Goal: Task Accomplishment & Management: Manage account settings

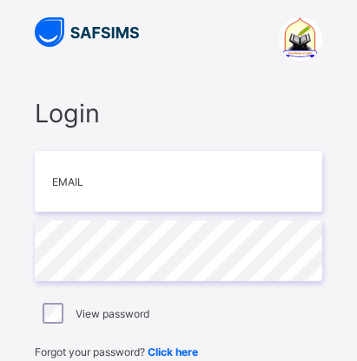
type input "**********"
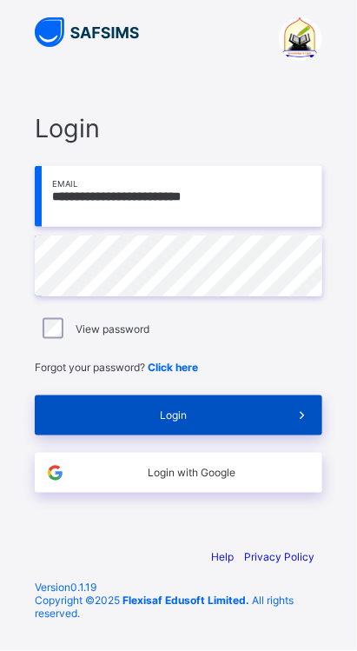
click at [205, 361] on span "Login" at bounding box center [173, 415] width 217 height 13
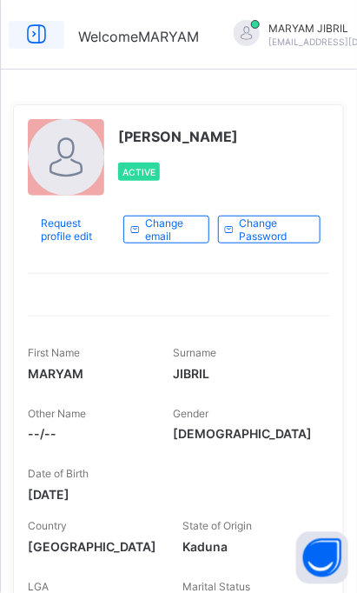
click at [35, 30] on icon at bounding box center [37, 34] width 30 height 25
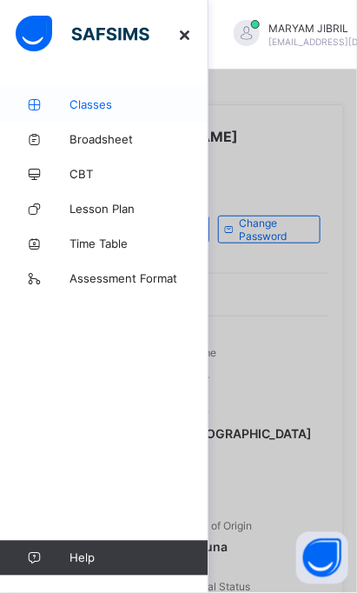
click at [92, 104] on span "Classes" at bounding box center [139, 104] width 139 height 14
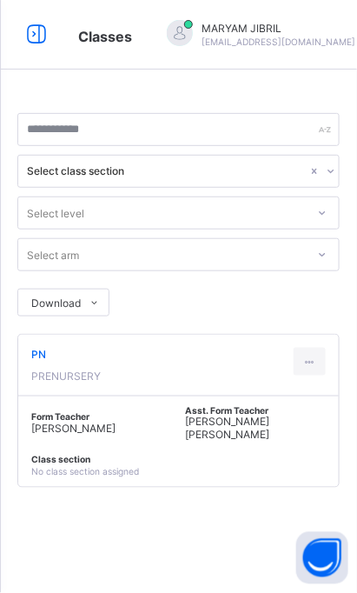
click at [140, 38] on div "Classes" at bounding box center [105, 34] width 89 height 23
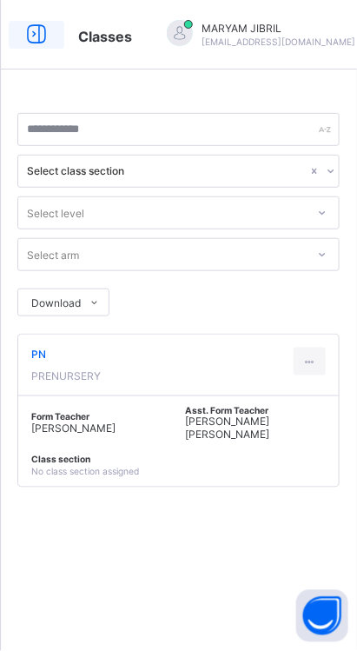
click at [36, 27] on icon at bounding box center [37, 34] width 30 height 25
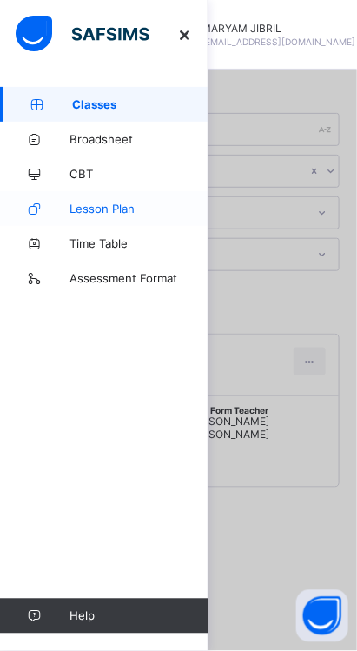
click at [106, 215] on span "Lesson Plan" at bounding box center [139, 209] width 139 height 14
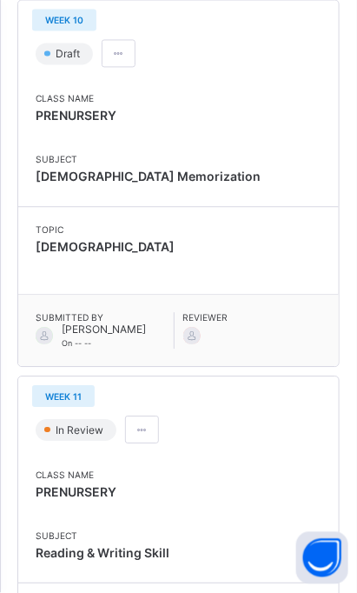
scroll to position [420, 0]
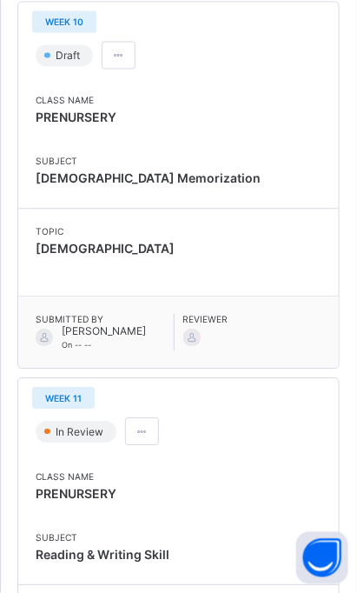
click at [63, 261] on div "Topic سورة العاديات" at bounding box center [179, 243] width 286 height 35
click at [91, 337] on span "[PERSON_NAME]" at bounding box center [104, 330] width 84 height 13
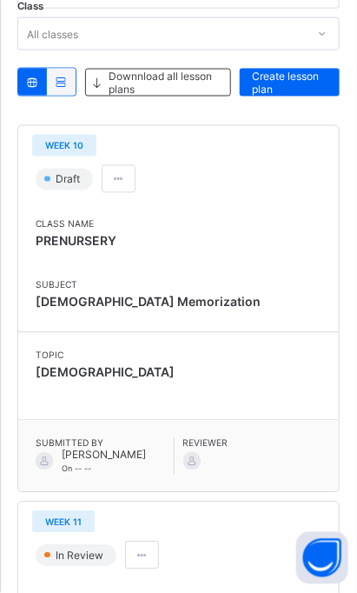
scroll to position [235, 0]
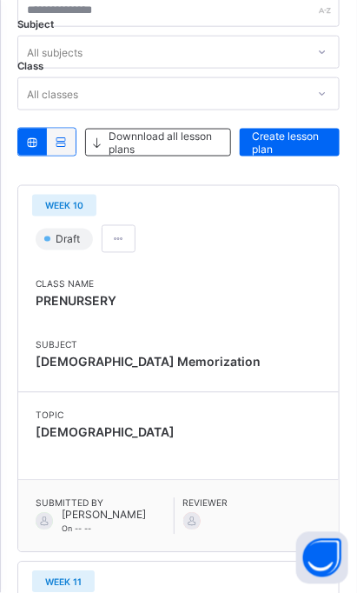
click at [67, 240] on span "Draft" at bounding box center [69, 239] width 31 height 13
click at [74, 429] on div "Topic سورة العاديات" at bounding box center [179, 427] width 286 height 35
click at [149, 385] on div "Class Name PRENURSERY Subject Quran Memorization" at bounding box center [178, 327] width 321 height 131
click at [207, 508] on span "Reviewer" at bounding box center [252, 503] width 139 height 10
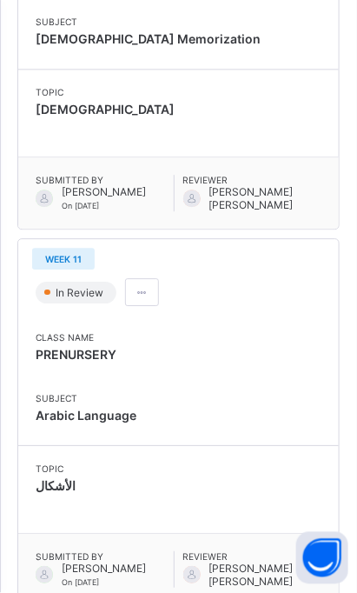
scroll to position [1310, 0]
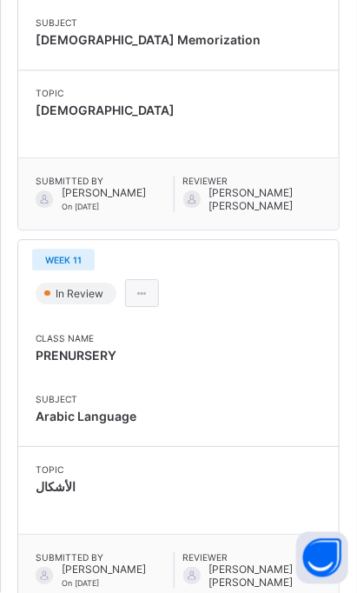
click at [140, 300] on span at bounding box center [142, 293] width 15 height 13
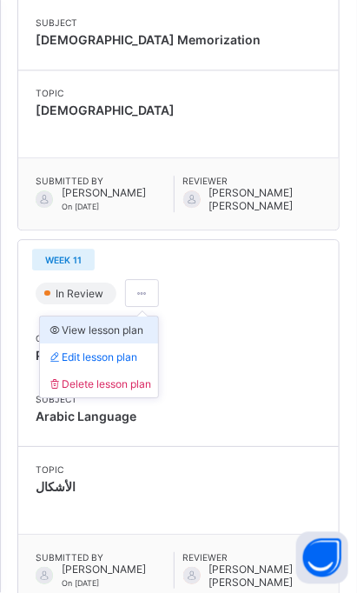
click at [93, 336] on span "View lesson plan" at bounding box center [95, 329] width 96 height 13
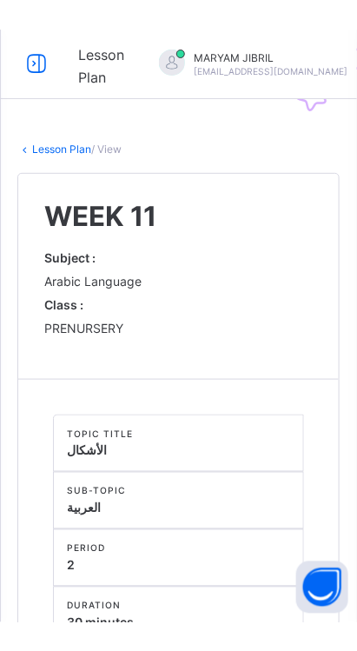
scroll to position [366, 0]
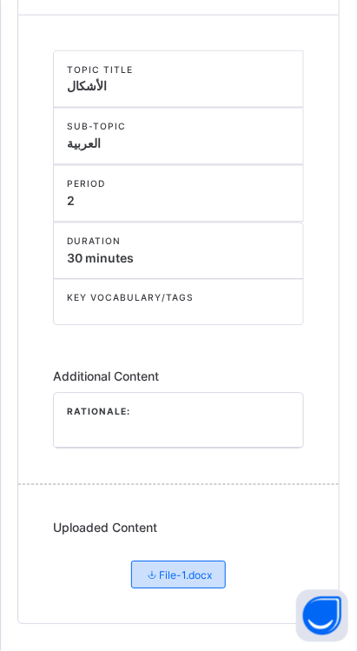
click at [173, 571] on span "File-1.docx" at bounding box center [179, 575] width 68 height 13
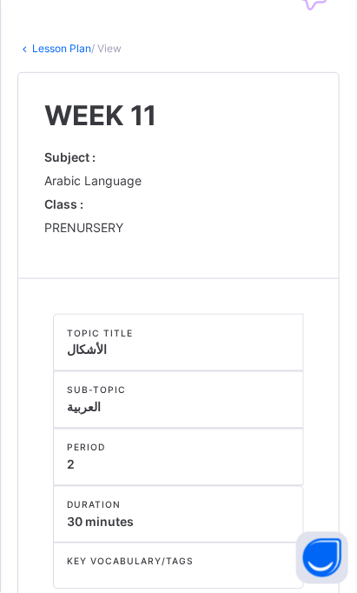
scroll to position [70, 0]
click at [116, 40] on div "Lesson Plan / View WEEK 11 Subject : Arabic Language Class : PRENURSERY Comment…" at bounding box center [178, 466] width 357 height 898
click at [109, 55] on div "Lesson Plan / View WEEK 11 Subject : Arabic Language Class : PRENURSERY Comment…" at bounding box center [178, 466] width 357 height 898
click at [90, 48] on link "Lesson Plan" at bounding box center [61, 49] width 59 height 13
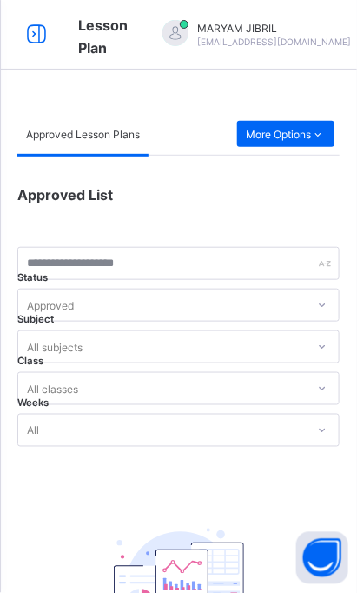
click at [114, 142] on div "Approved Lesson Plans" at bounding box center [82, 134] width 131 height 42
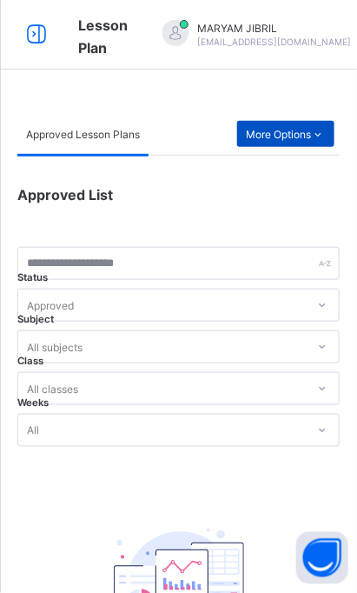
click at [313, 137] on icon at bounding box center [318, 134] width 15 height 13
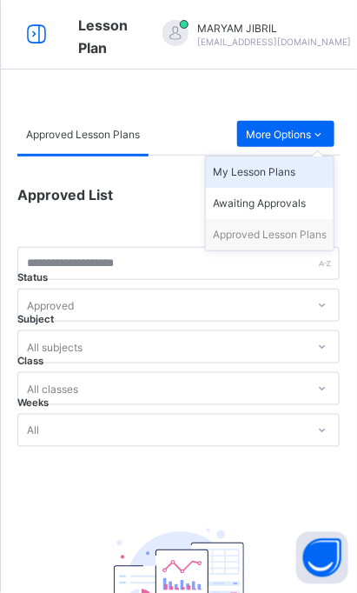
click at [249, 169] on div "My Lesson Plans" at bounding box center [270, 171] width 114 height 17
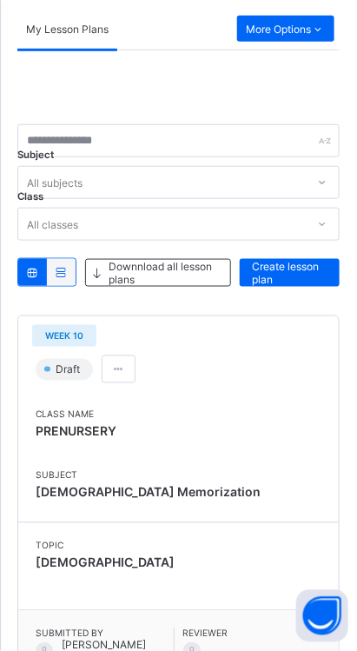
scroll to position [111, 0]
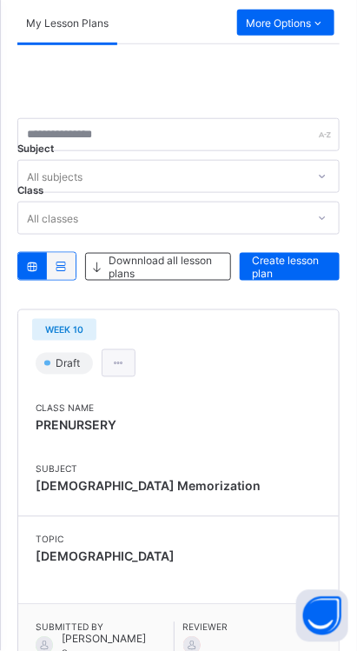
click at [114, 364] on span at bounding box center [118, 363] width 15 height 13
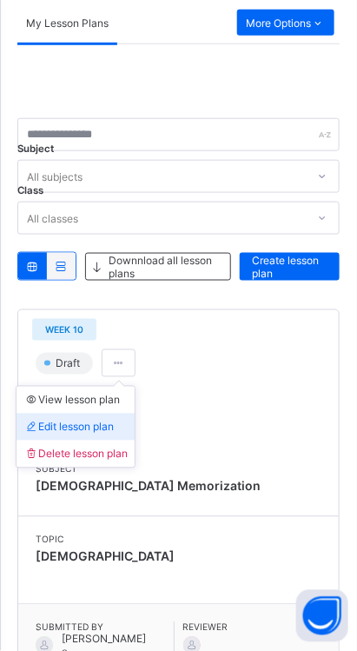
click at [89, 435] on li "Edit lesson plan" at bounding box center [76, 427] width 118 height 27
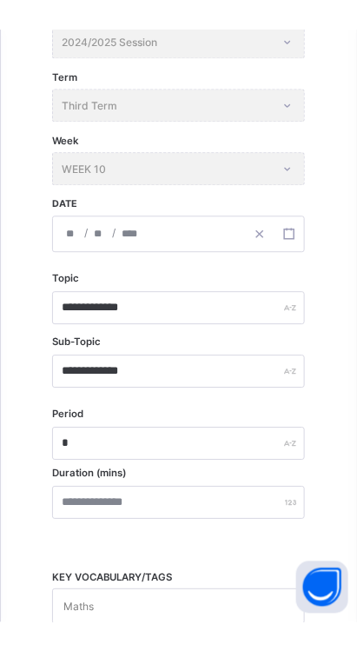
scroll to position [885, 0]
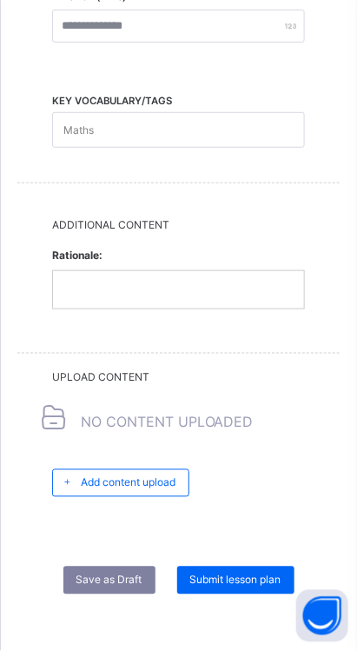
click at [107, 574] on span "Save as Draft" at bounding box center [109, 579] width 66 height 13
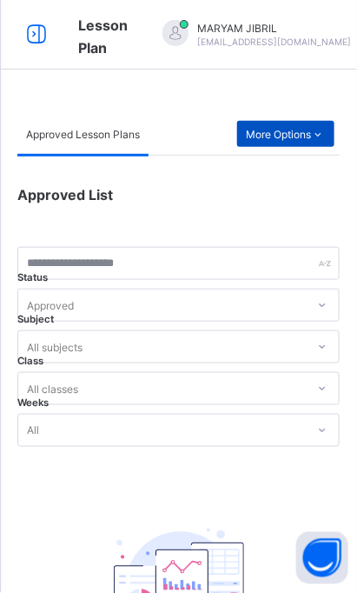
click at [318, 138] on icon at bounding box center [318, 134] width 15 height 13
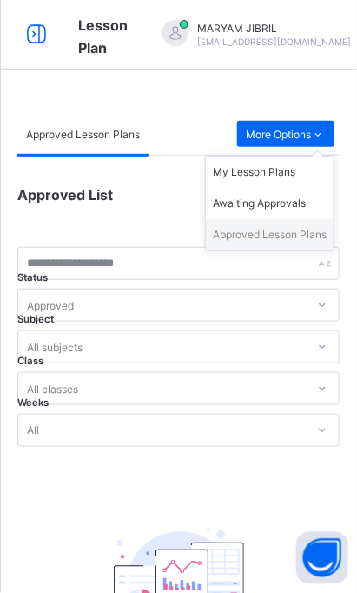
click at [299, 236] on div "Approved Lesson Plans" at bounding box center [270, 234] width 114 height 17
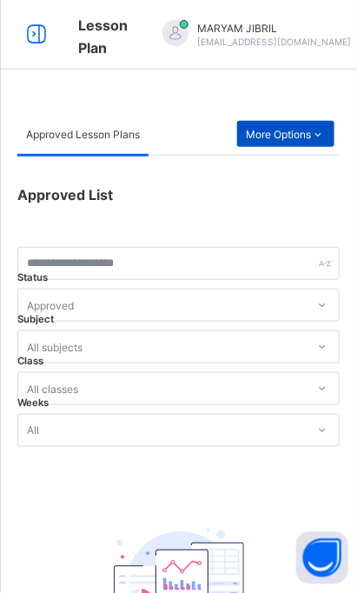
click at [322, 137] on icon at bounding box center [318, 134] width 15 height 13
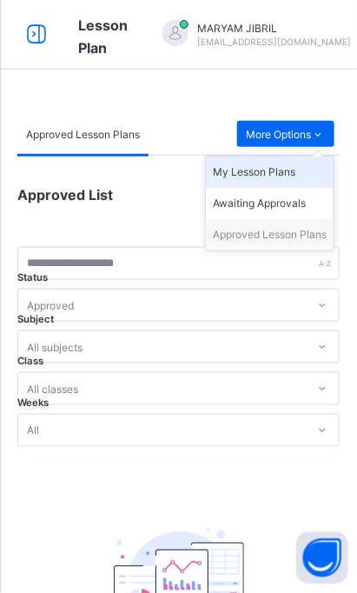
click at [286, 177] on div "My Lesson Plans" at bounding box center [270, 171] width 114 height 17
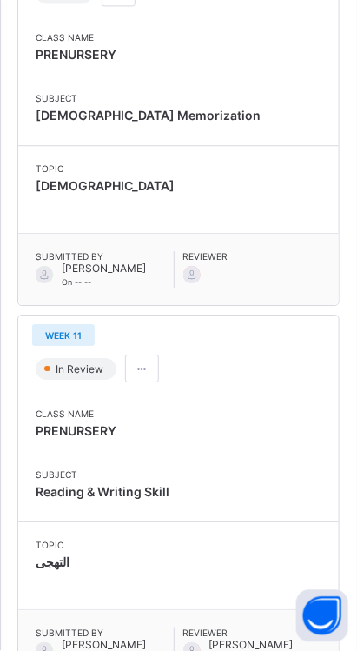
scroll to position [483, 0]
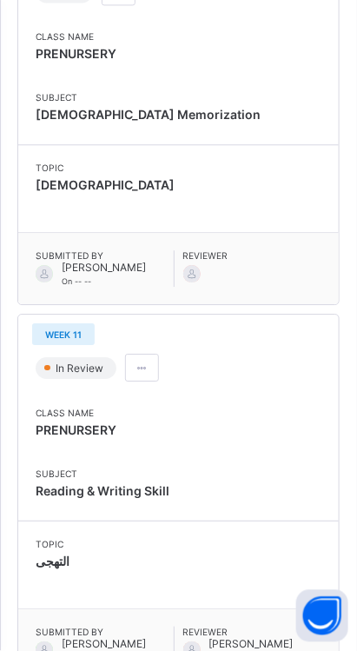
click at [111, 261] on span "Submitted By" at bounding box center [105, 255] width 138 height 10
click at [94, 274] on span "[PERSON_NAME]" at bounding box center [104, 267] width 84 height 13
click at [136, 374] on span at bounding box center [142, 367] width 15 height 13
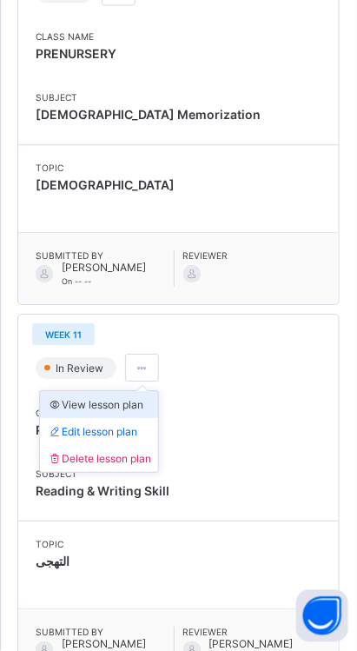
click at [112, 411] on span "View lesson plan" at bounding box center [95, 404] width 96 height 13
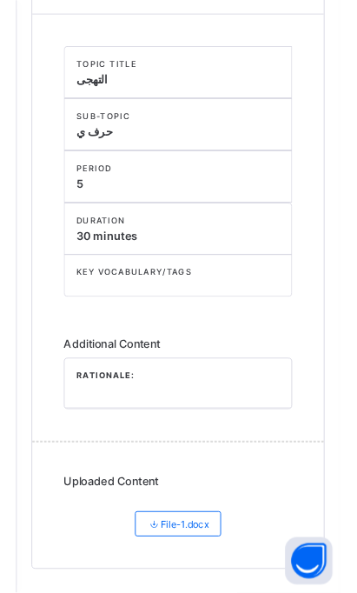
scroll to position [366, 0]
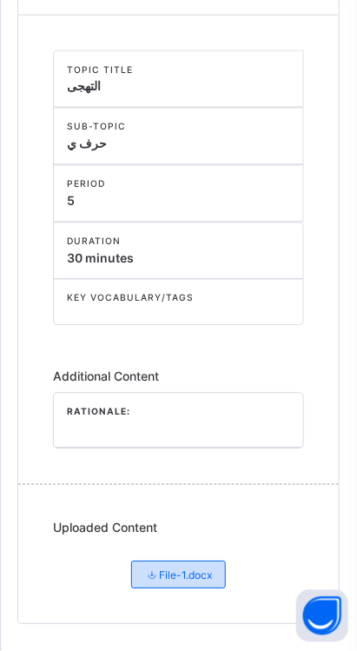
click at [168, 565] on div "File-1.docx" at bounding box center [179, 575] width 96 height 28
click at [172, 580] on span "File-1.docx" at bounding box center [179, 575] width 68 height 13
click at [172, 573] on span "File-1.docx" at bounding box center [179, 575] width 68 height 13
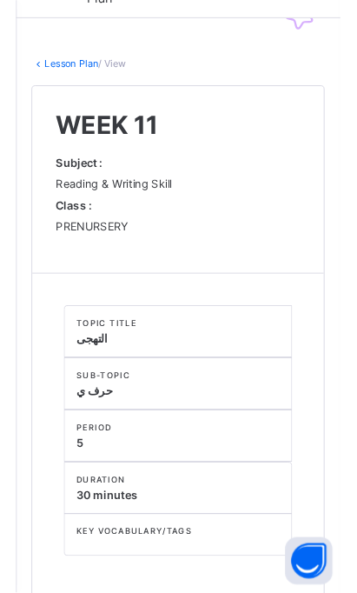
scroll to position [0, 0]
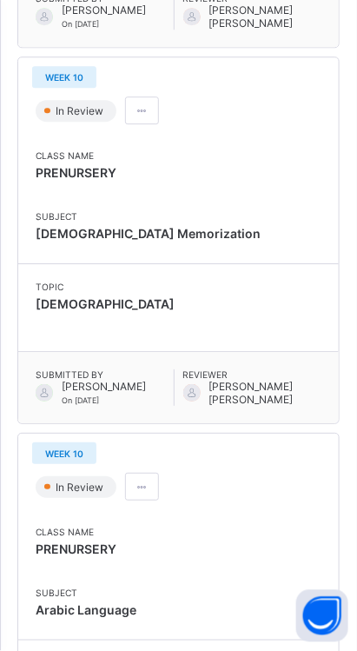
scroll to position [2443, 0]
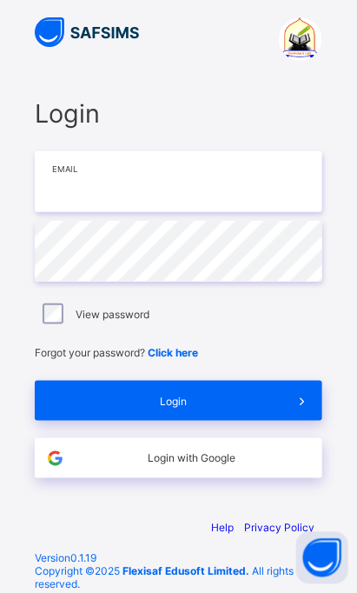
click at [164, 182] on input "email" at bounding box center [179, 181] width 288 height 61
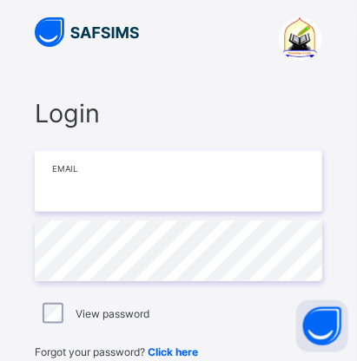
type input "**********"
